Goal: Information Seeking & Learning: Learn about a topic

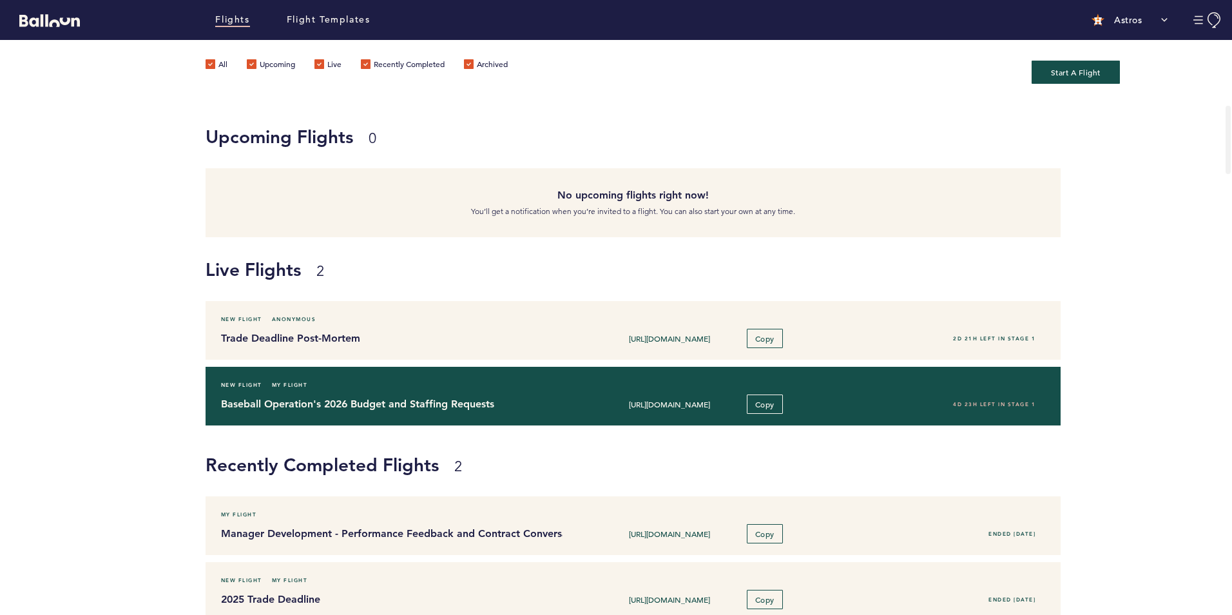
click at [428, 395] on div "Baseball Operation's 2026 Budget and Staffing Requests [URL][DOMAIN_NAME] Copy …" at bounding box center [633, 403] width 844 height 19
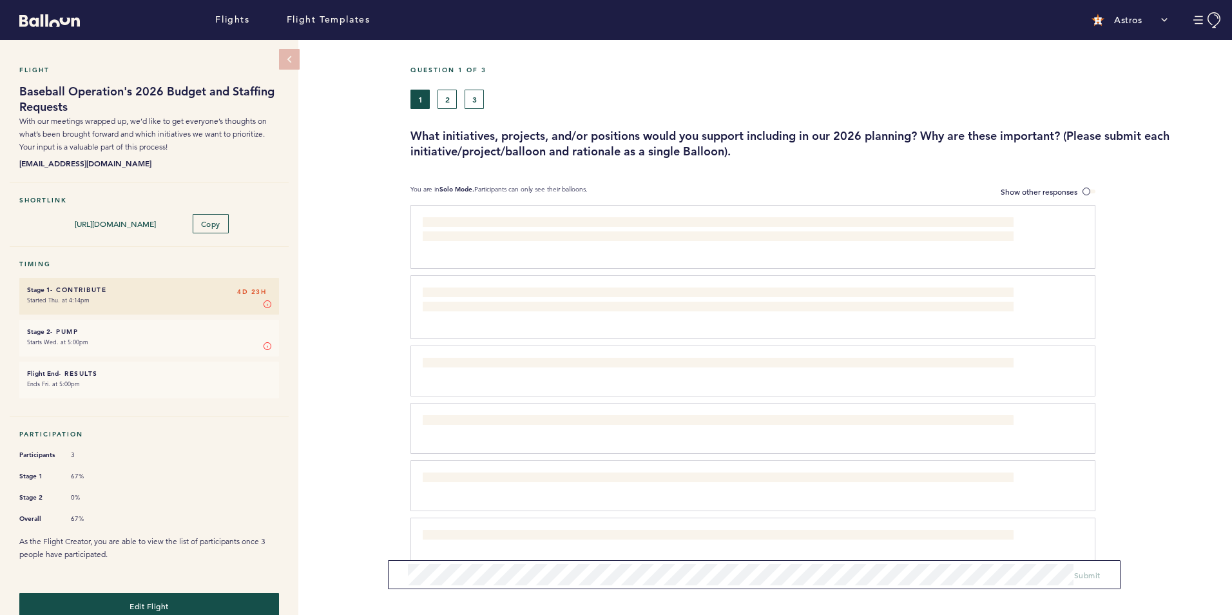
scroll to position [23, 0]
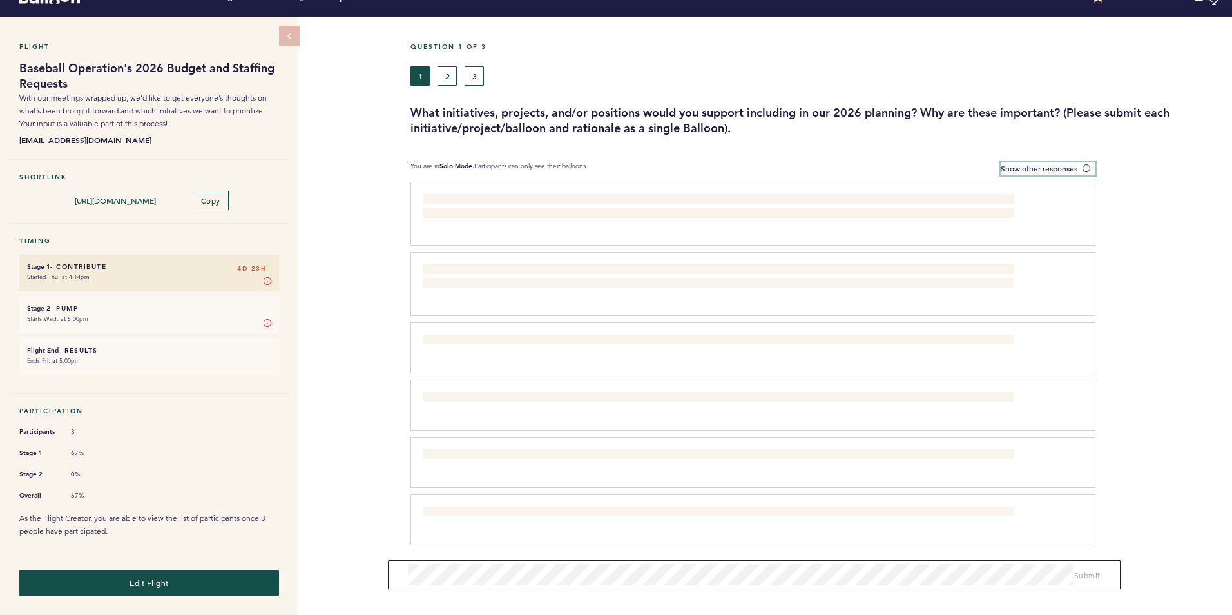
click at [1051, 163] on span "Show other responses" at bounding box center [1038, 168] width 77 height 10
click at [0, 0] on input "Show other responses" at bounding box center [0, 0] width 0 height 0
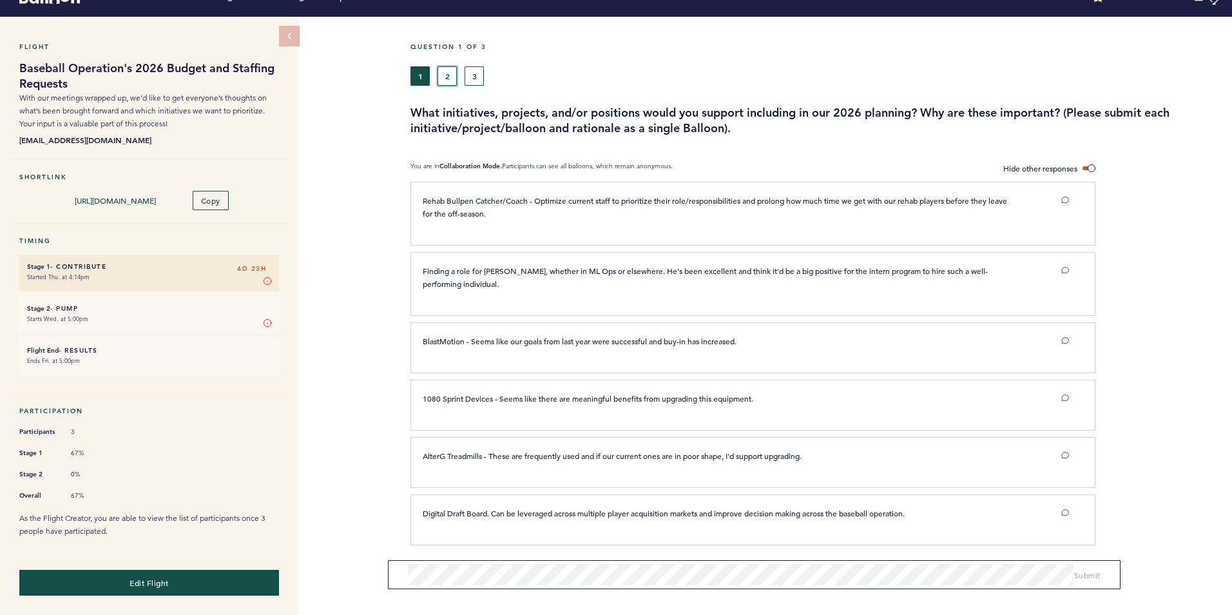
click at [446, 80] on button "2" at bounding box center [446, 75] width 19 height 19
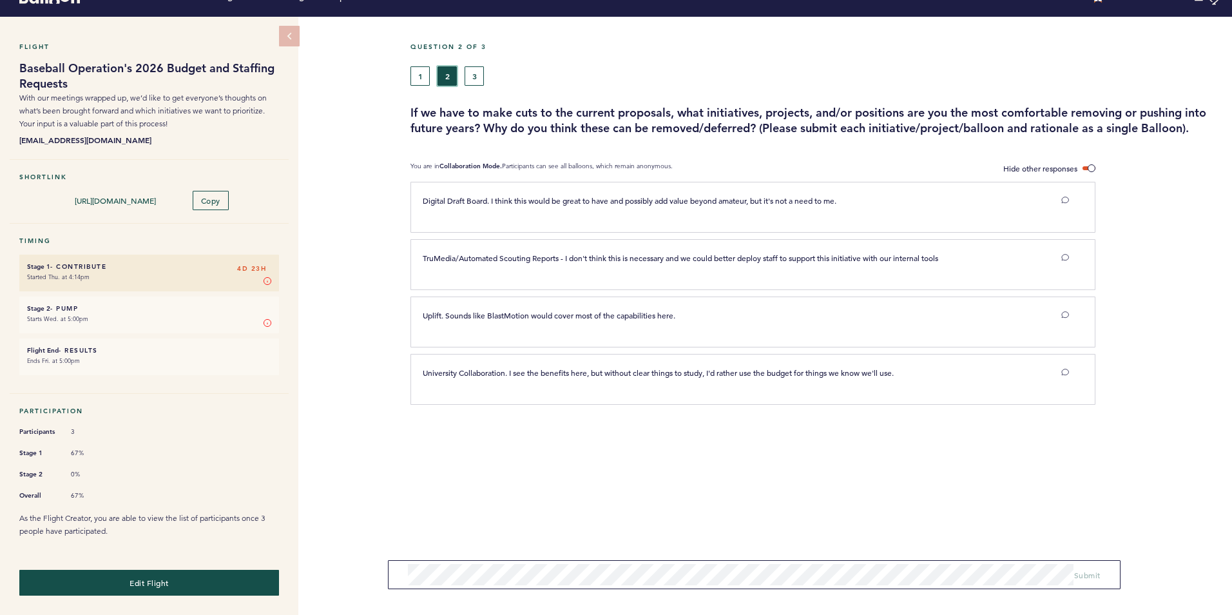
scroll to position [19, 0]
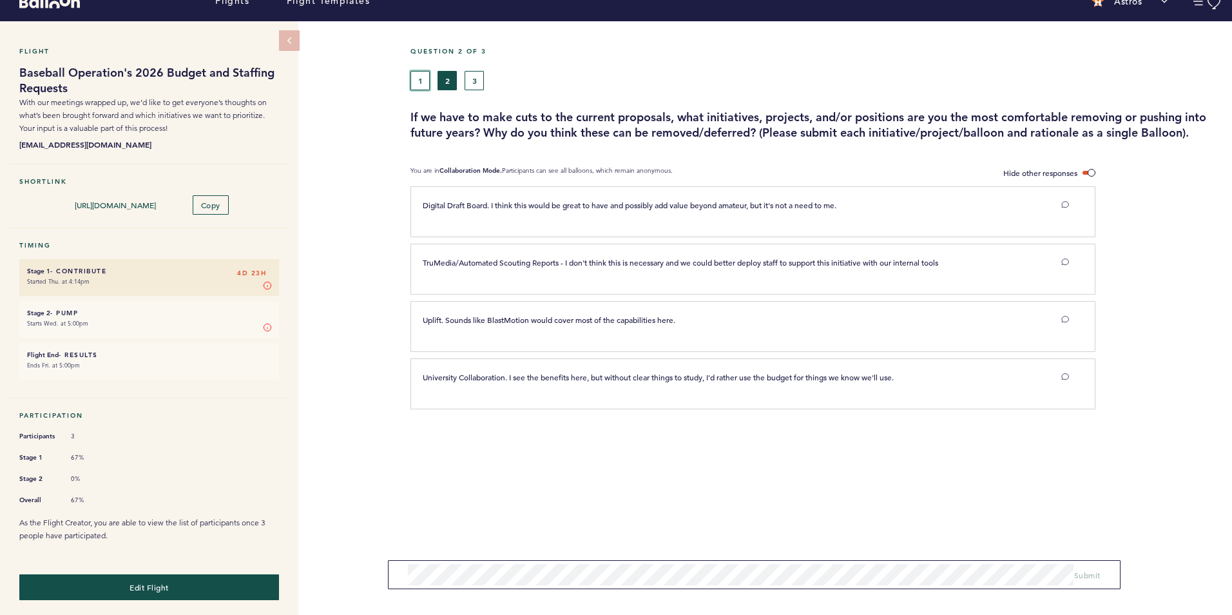
click at [419, 80] on button "1" at bounding box center [419, 80] width 19 height 19
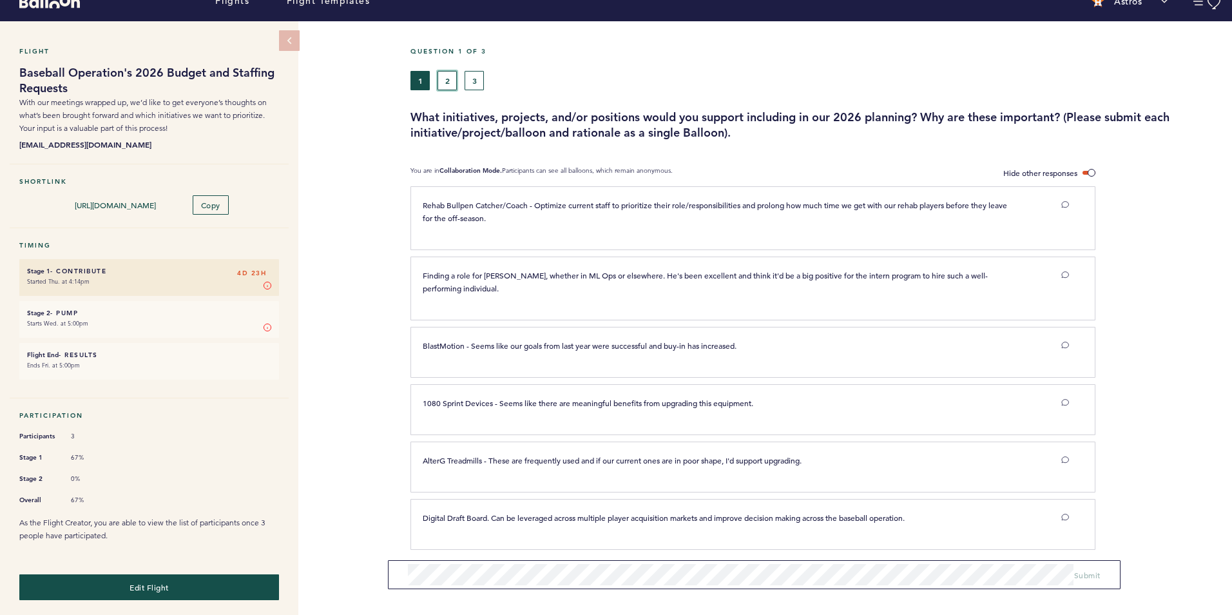
click at [450, 75] on button "2" at bounding box center [446, 80] width 19 height 19
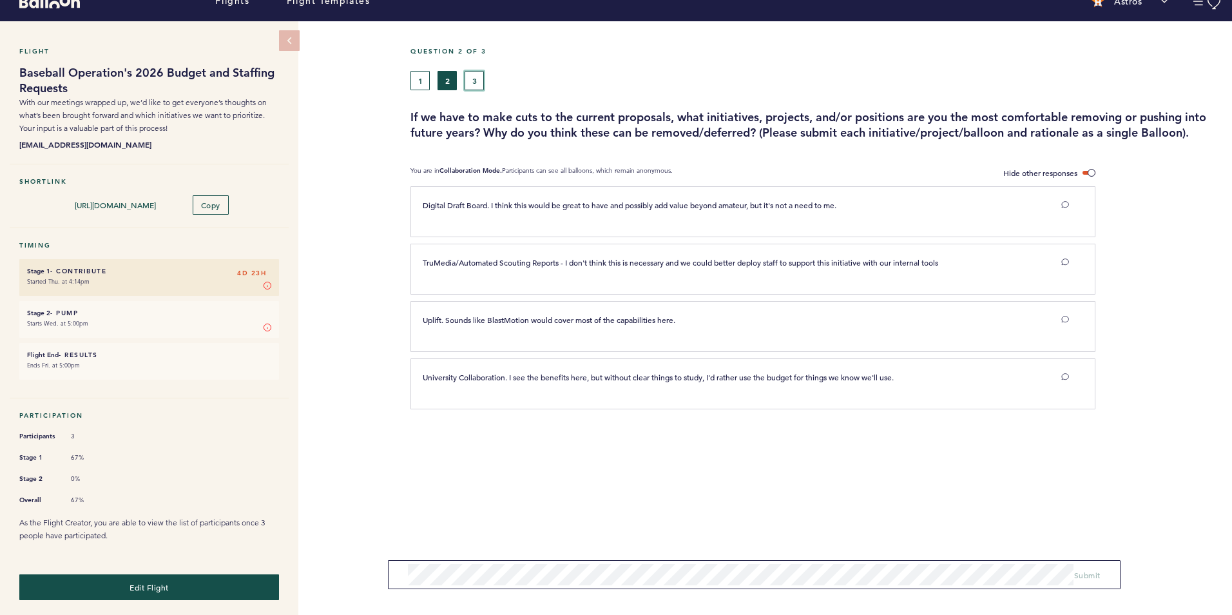
click at [476, 81] on button "3" at bounding box center [473, 80] width 19 height 19
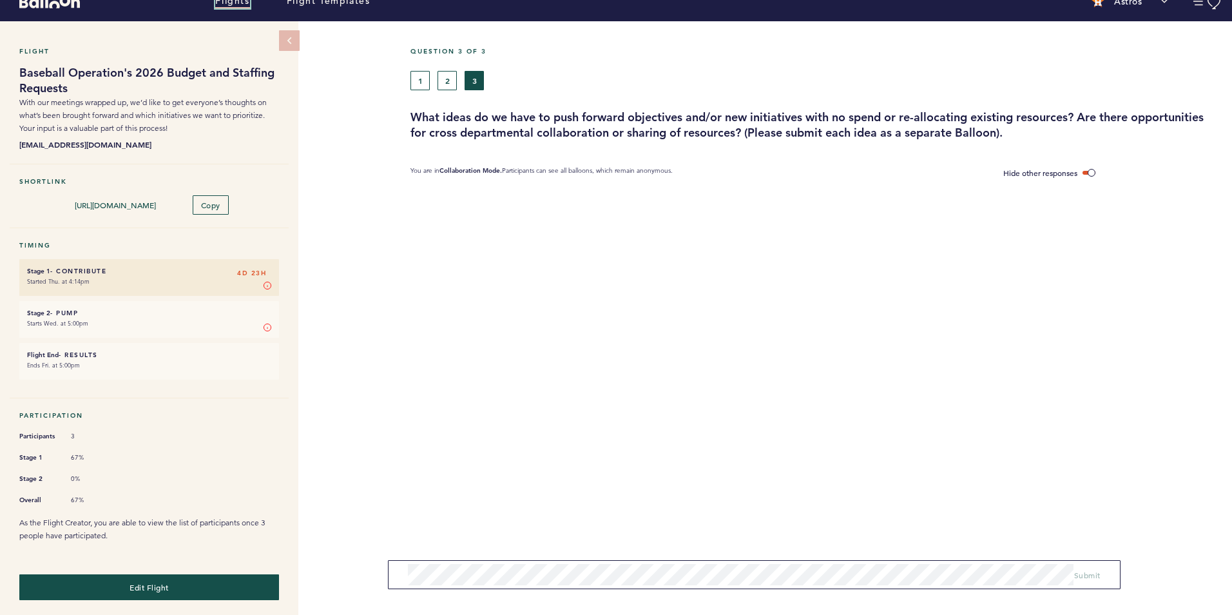
click at [247, 5] on link "Flights" at bounding box center [232, 1] width 34 height 14
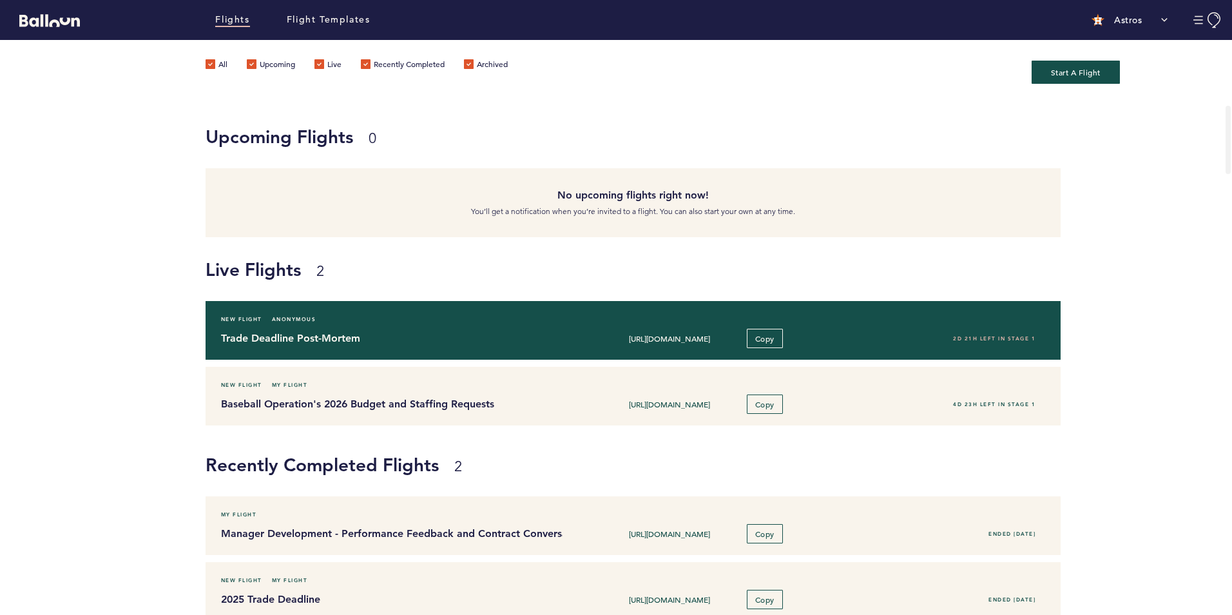
click at [271, 355] on div "New Flight Anonymous Trade Deadline Post-Mortem [URL][DOMAIN_NAME] Copy 2D 21H …" at bounding box center [632, 330] width 855 height 59
